Goal: Information Seeking & Learning: Learn about a topic

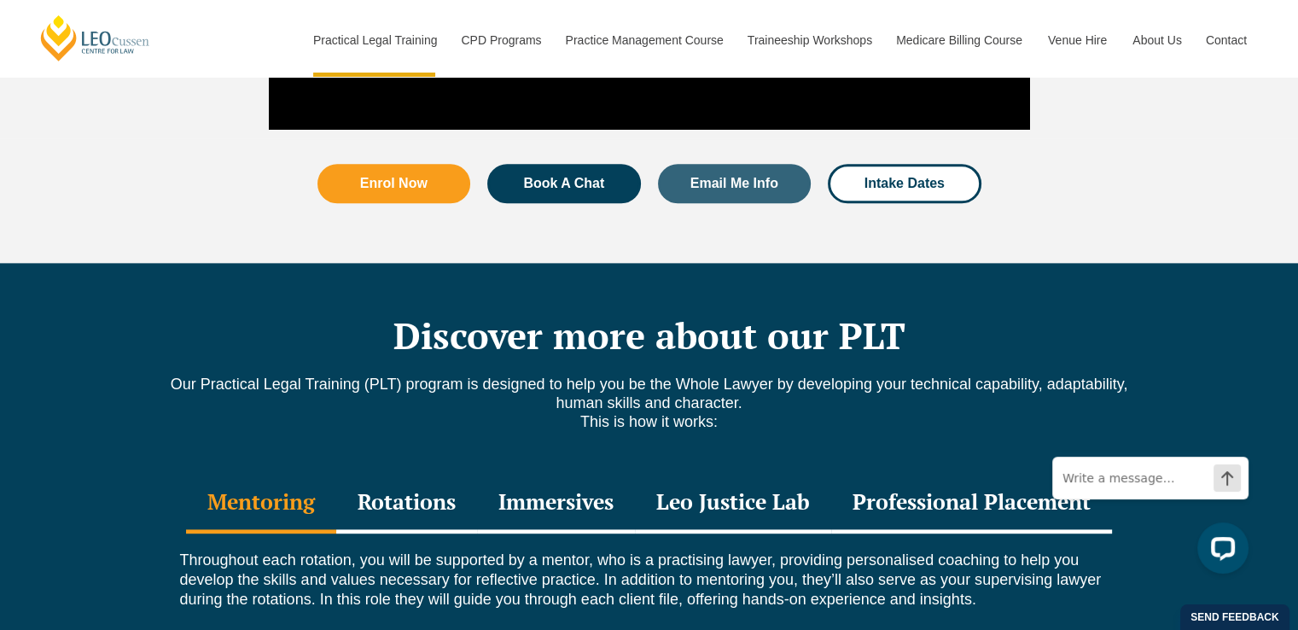
scroll to position [1877, 0]
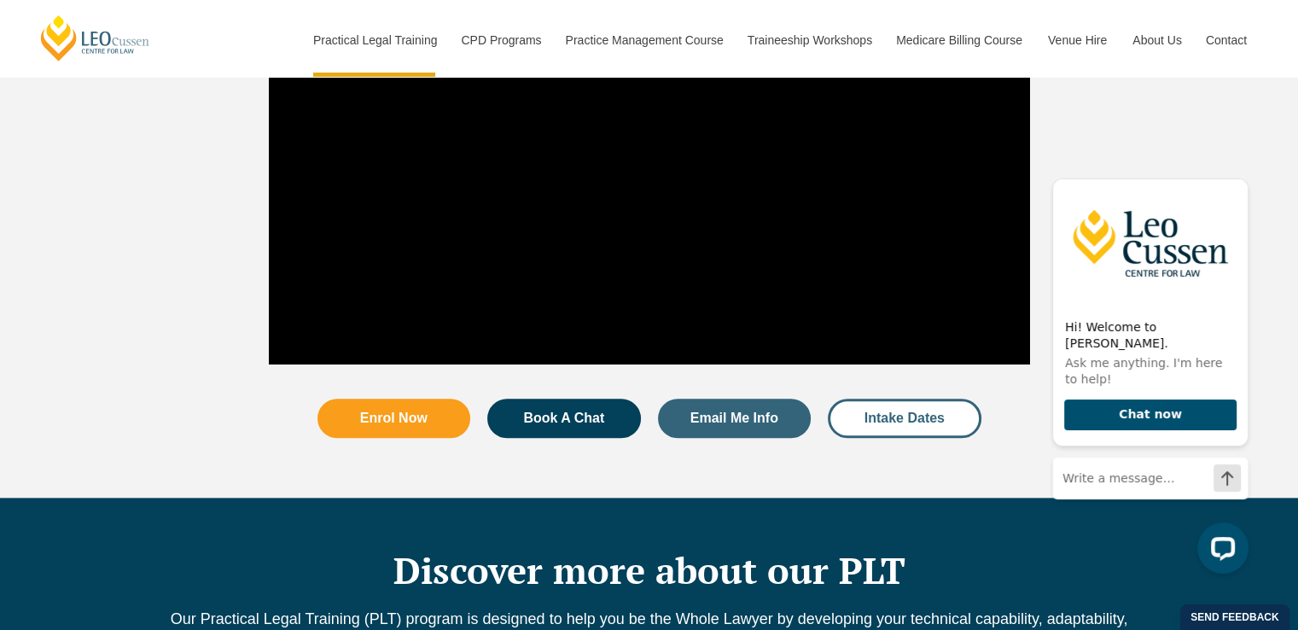
click at [919, 411] on span "Intake Dates" at bounding box center [904, 418] width 80 height 14
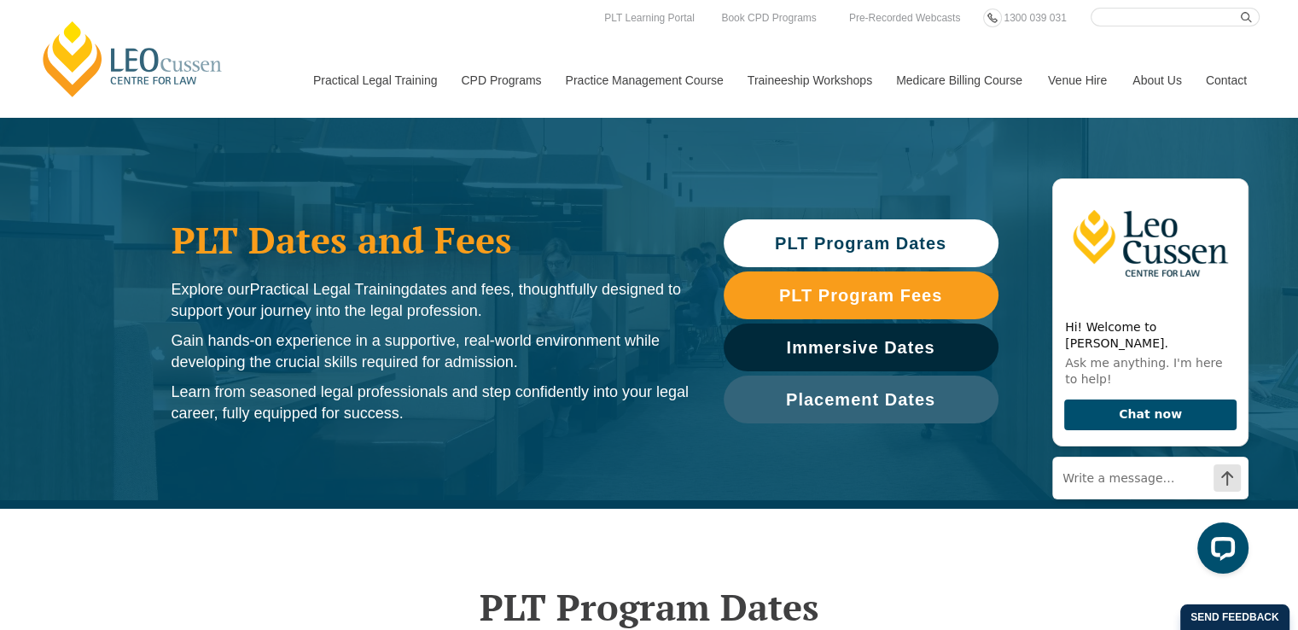
click at [912, 241] on span "PLT Program Dates" at bounding box center [860, 243] width 171 height 17
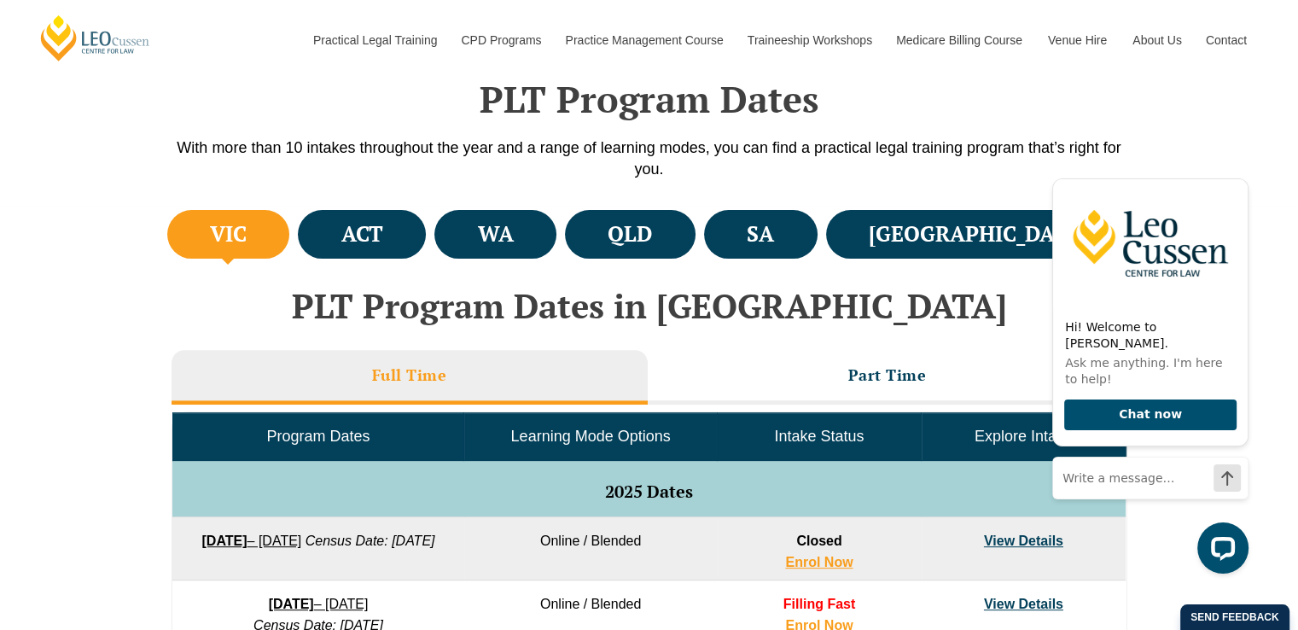
scroll to position [508, 0]
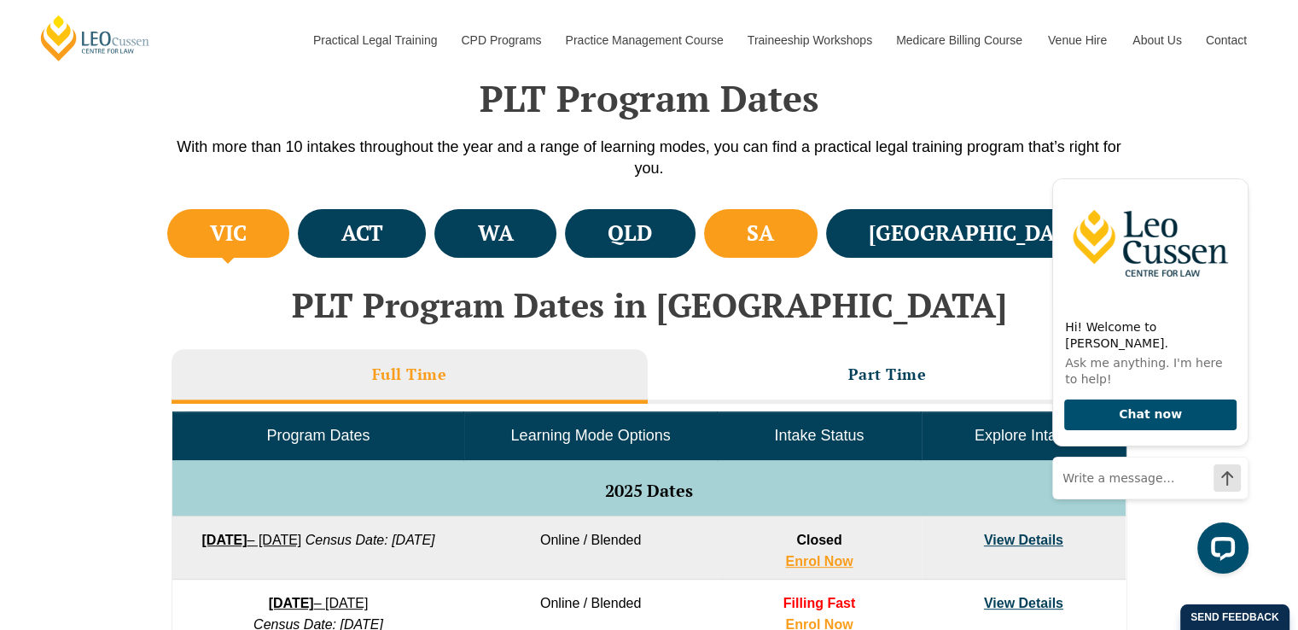
click at [774, 240] on h4 "SA" at bounding box center [760, 233] width 27 height 28
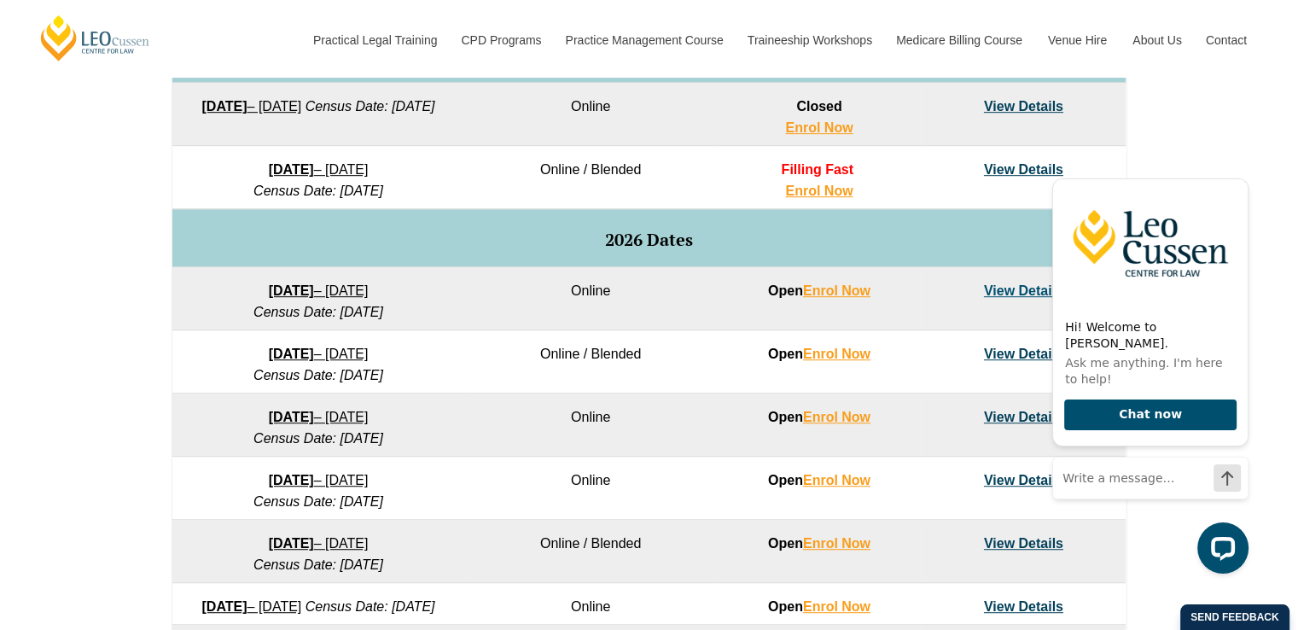
scroll to position [850, 0]
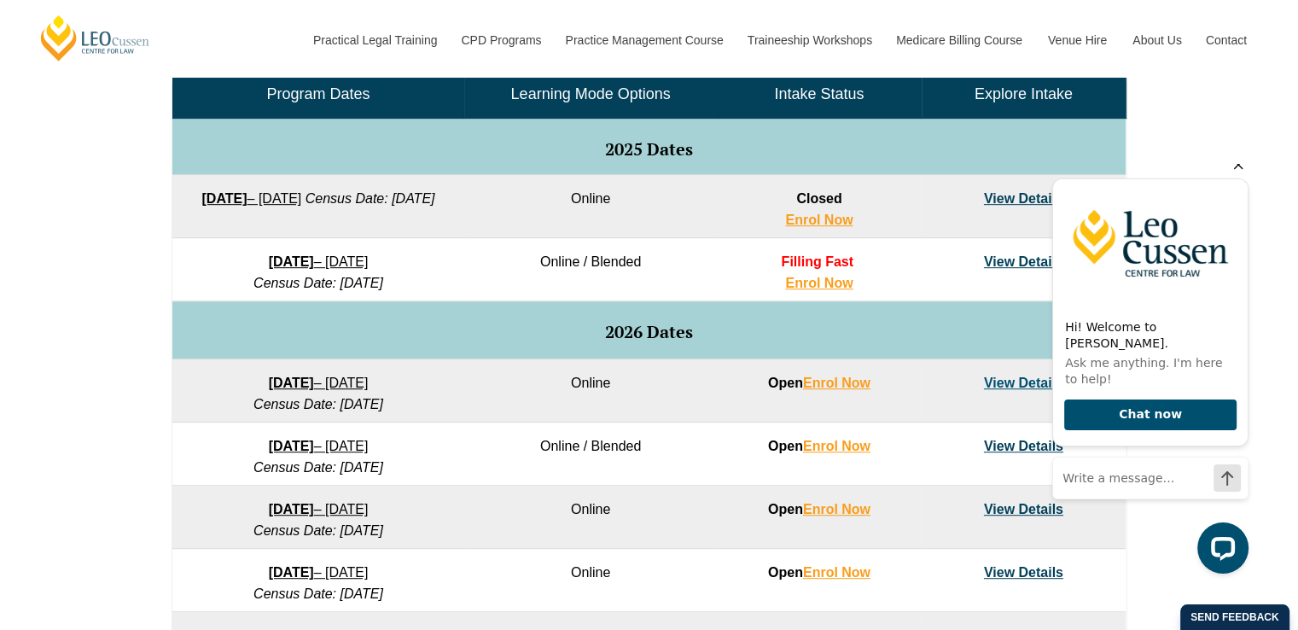
drag, startPoint x: 1235, startPoint y: 183, endPoint x: 2293, endPoint y: 356, distance: 1072.9
click at [1235, 175] on icon "Hide greeting" at bounding box center [1238, 164] width 20 height 20
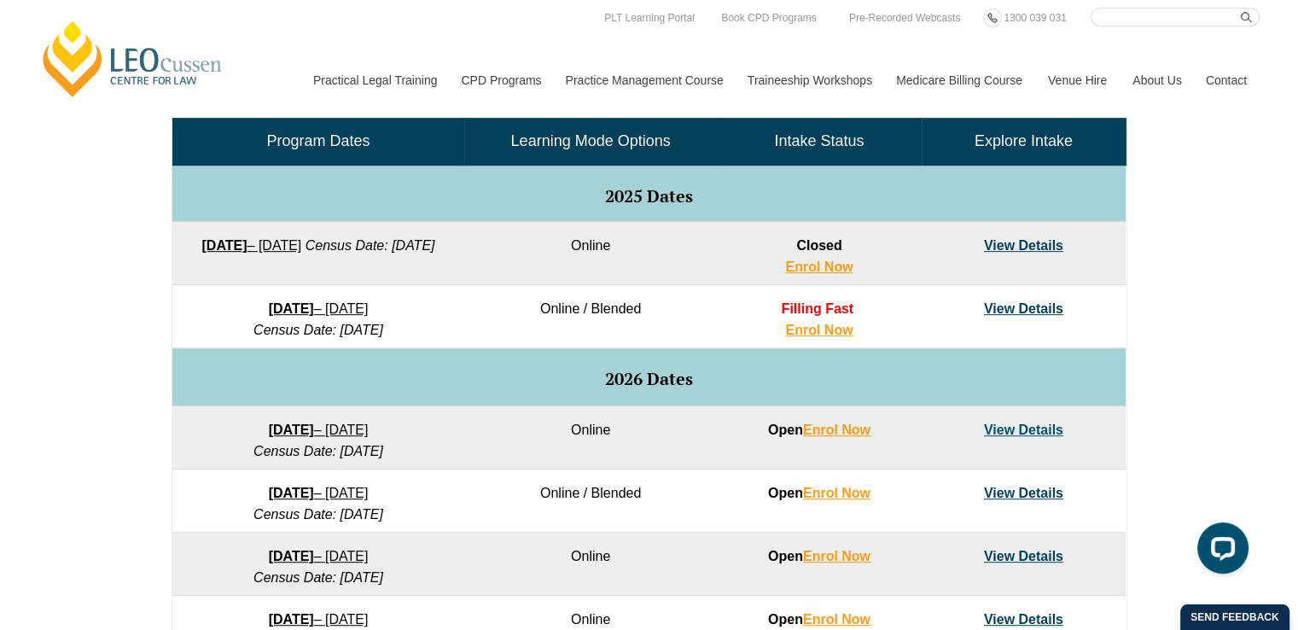
scroll to position [764, 0]
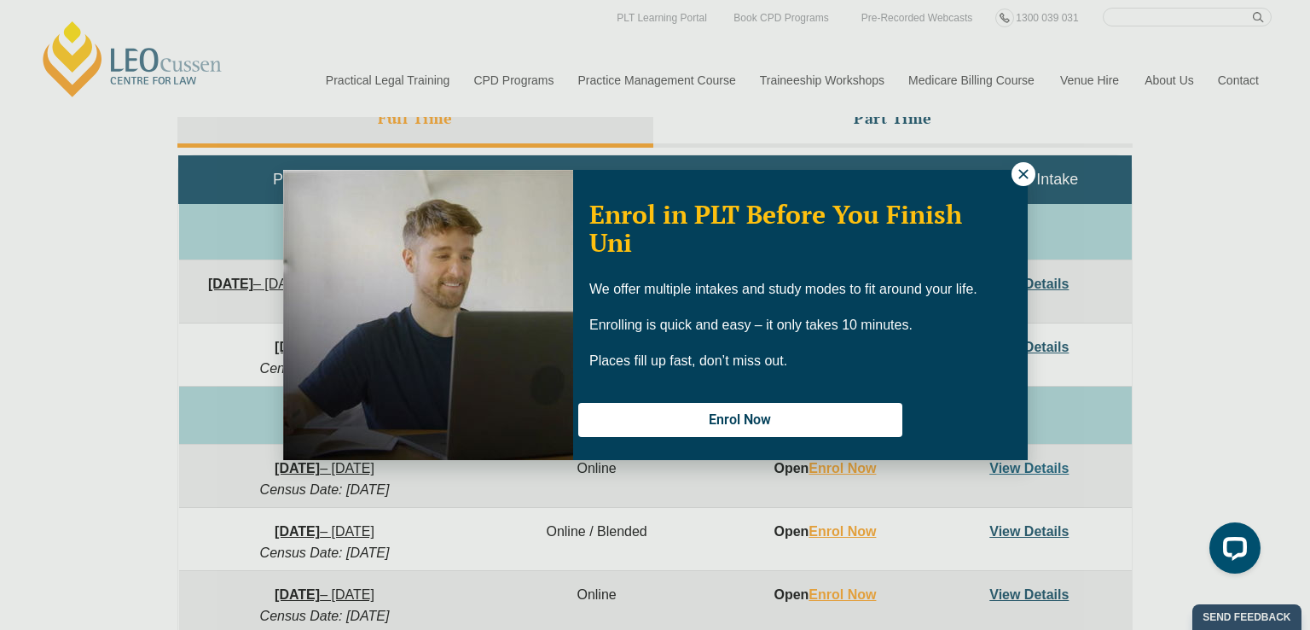
click at [1020, 176] on icon at bounding box center [1023, 173] width 9 height 9
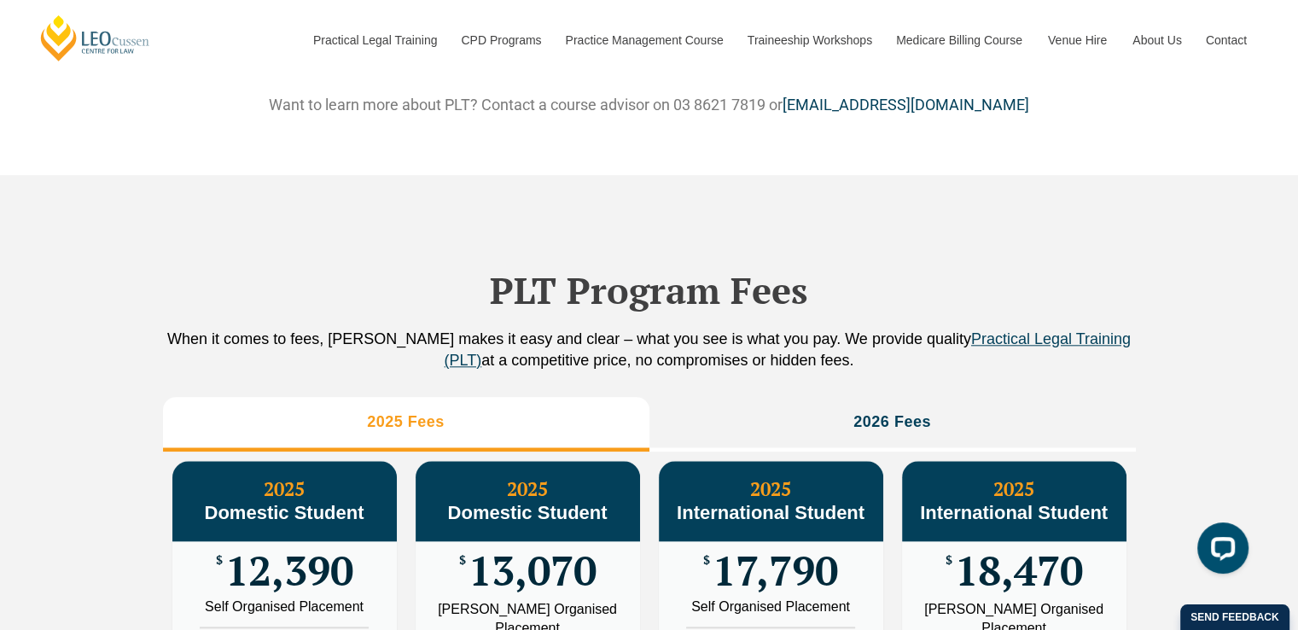
scroll to position [2044, 0]
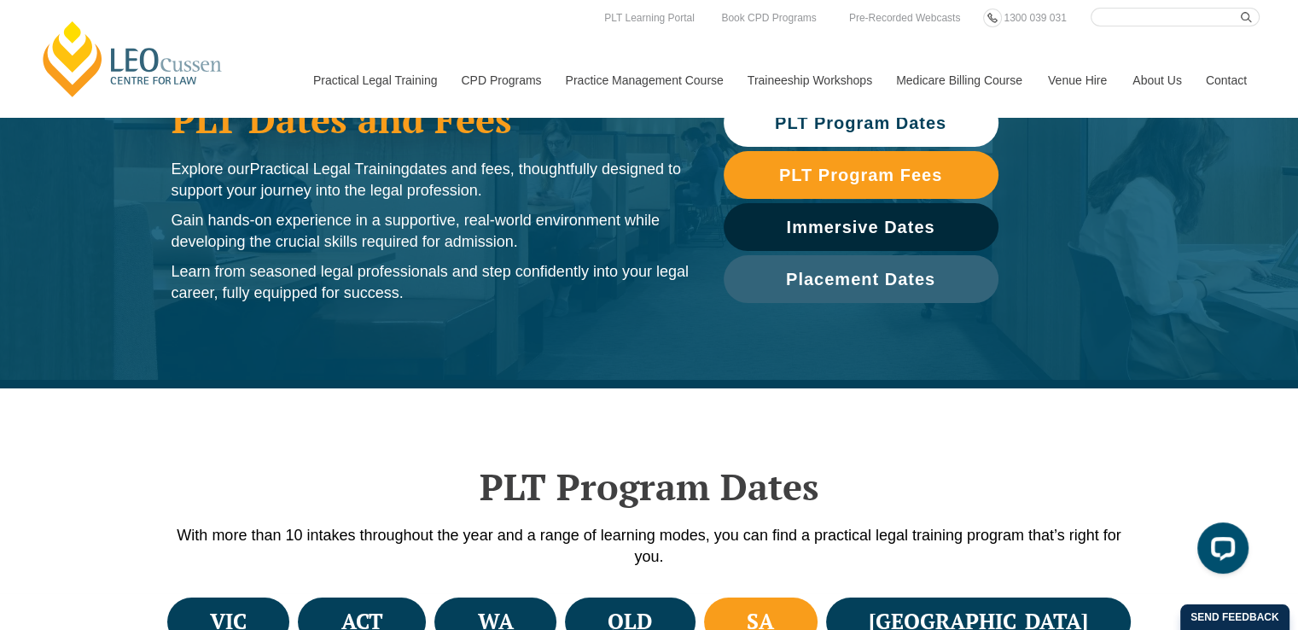
scroll to position [44, 0]
